Goal: Navigation & Orientation: Find specific page/section

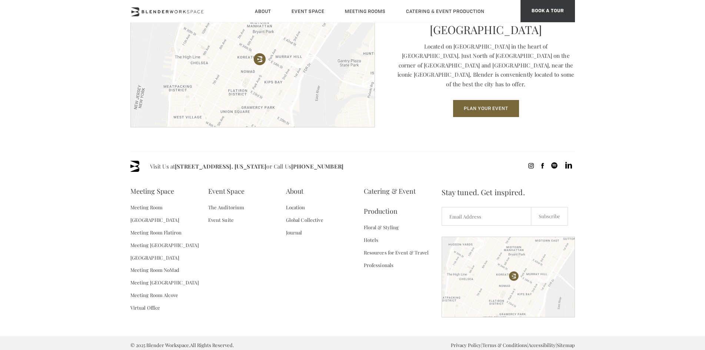
scroll to position [1054, 0]
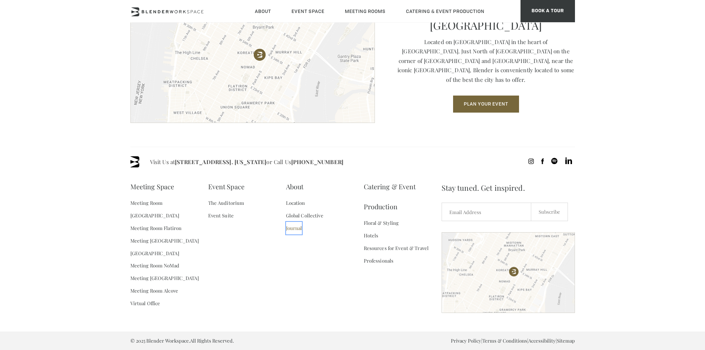
click at [293, 226] on link "Journal" at bounding box center [294, 228] width 16 height 13
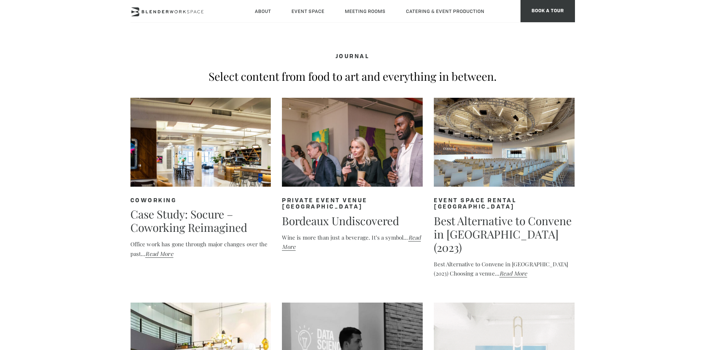
drag, startPoint x: 711, startPoint y: 29, endPoint x: 658, endPoint y: -32, distance: 80.2
